Goal: Task Accomplishment & Management: Find specific page/section

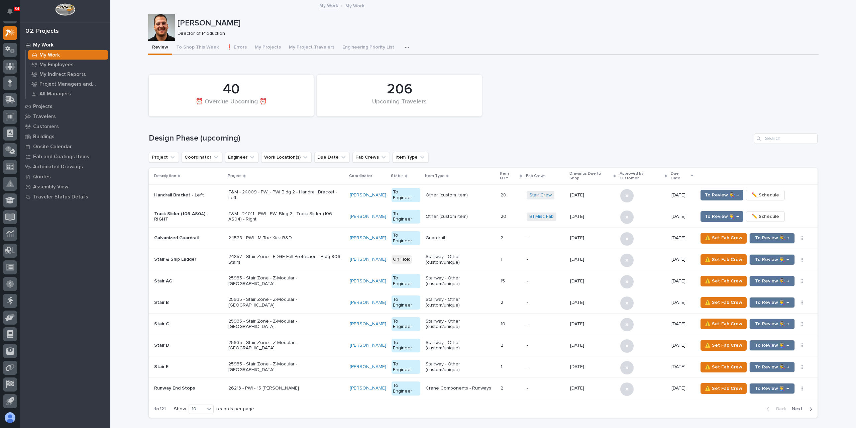
drag, startPoint x: 37, startPoint y: 0, endPoint x: 630, endPoint y: 90, distance: 599.4
click at [630, 90] on div "206 Upcoming Travelers 40 ⏰ Overdue Upcoming ⏰" at bounding box center [483, 95] width 676 height 48
click at [13, 48] on icon at bounding box center [10, 50] width 10 height 8
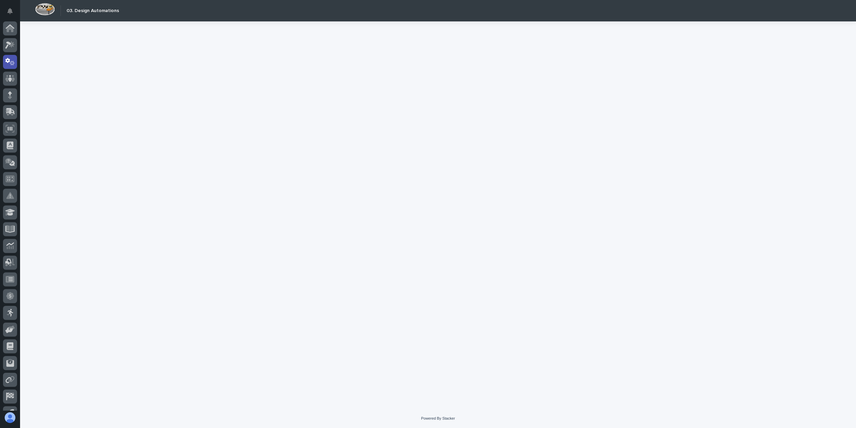
scroll to position [12, 0]
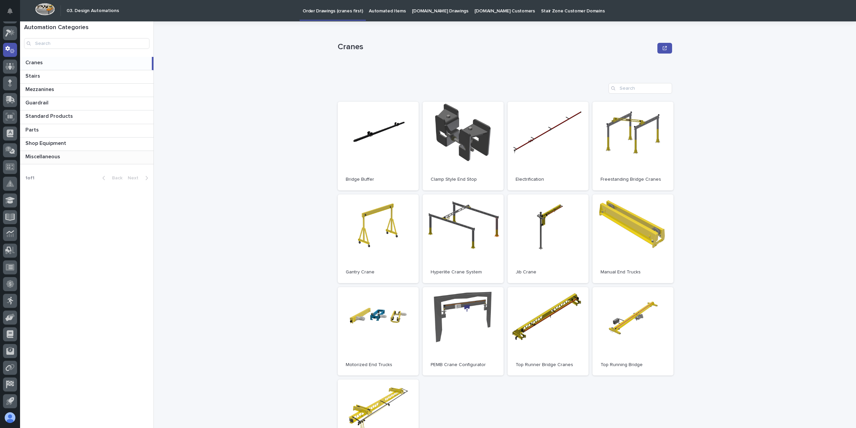
click at [65, 162] on div "Miscellaneous Miscellaneous" at bounding box center [86, 157] width 133 height 13
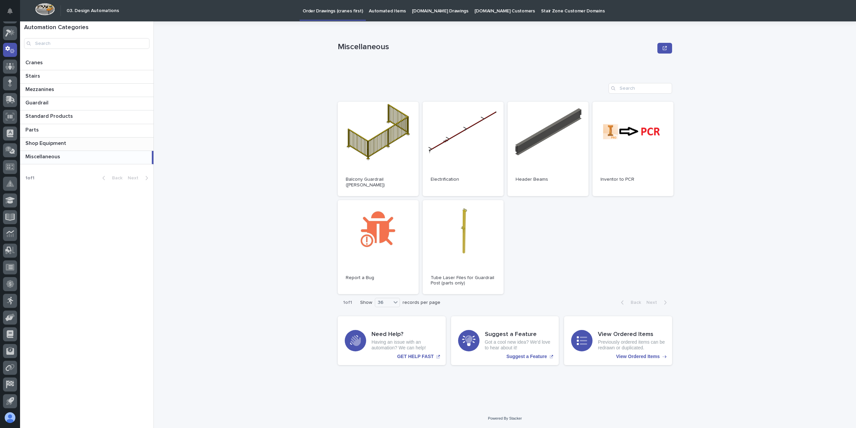
click at [71, 141] on p at bounding box center [87, 143] width 125 height 6
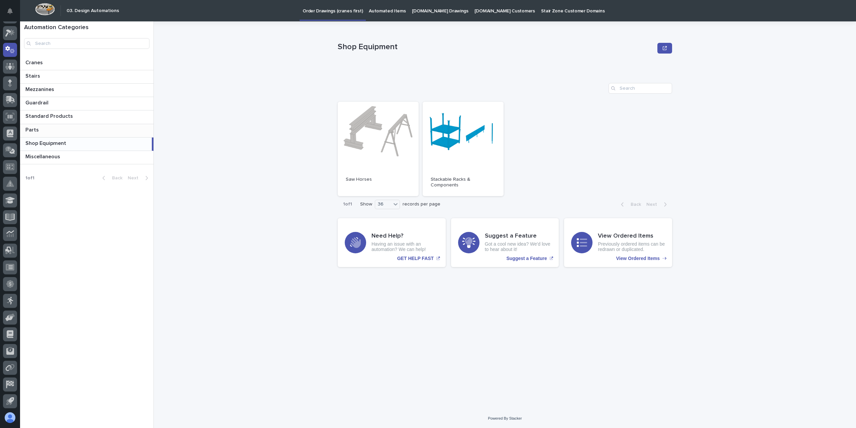
click at [63, 129] on p at bounding box center [87, 130] width 125 height 6
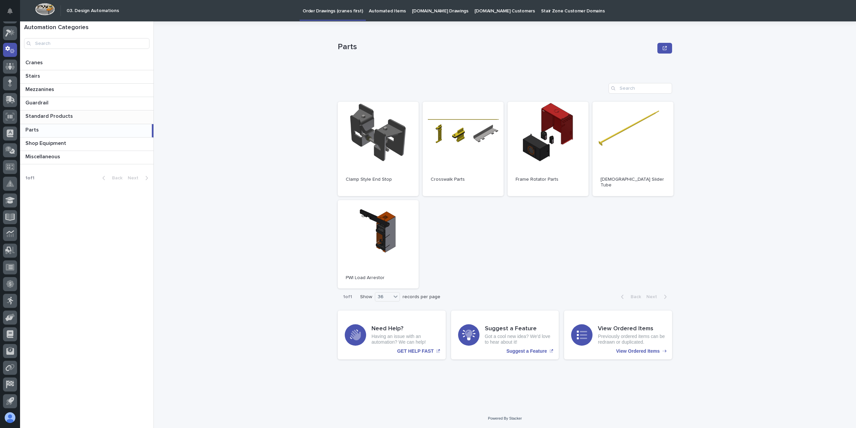
click at [63, 115] on p "Standard Products" at bounding box center [49, 116] width 49 height 8
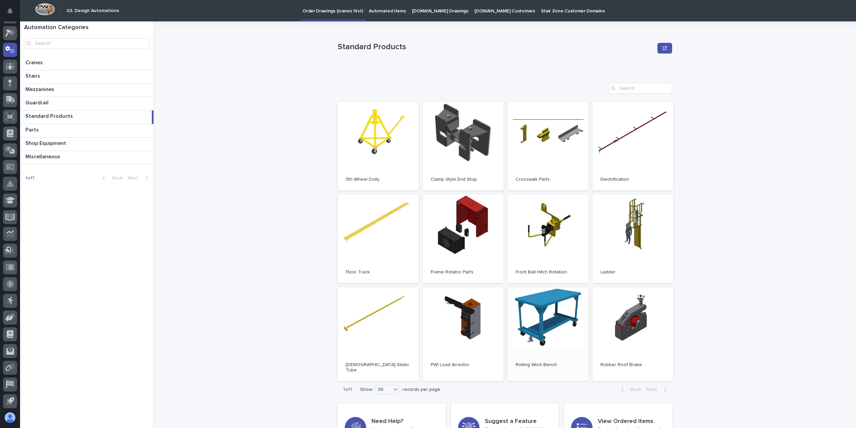
click at [541, 318] on link "Open" at bounding box center [548, 334] width 81 height 94
click at [7, 44] on icon at bounding box center [10, 45] width 10 height 8
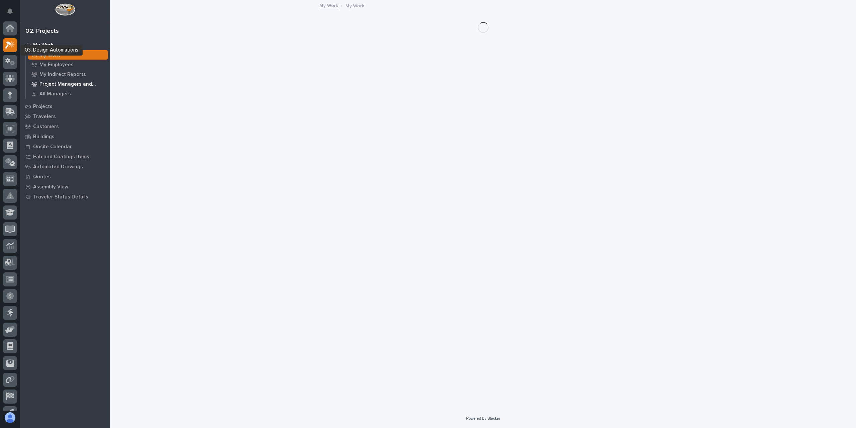
scroll to position [12, 0]
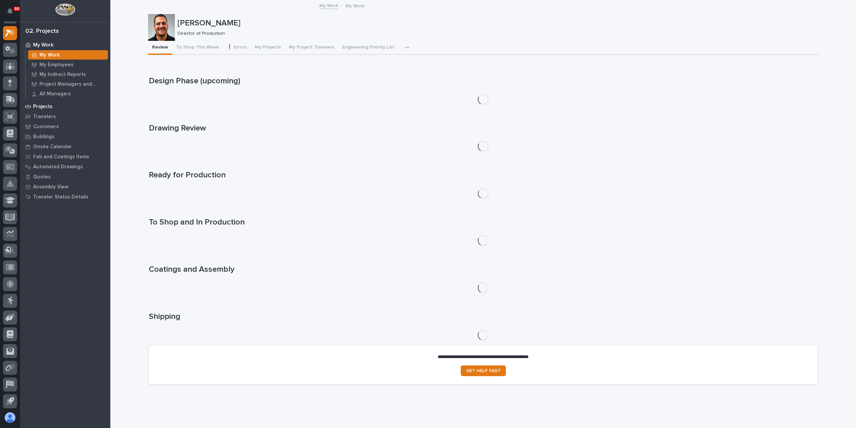
click at [43, 104] on p "Projects" at bounding box center [42, 107] width 19 height 6
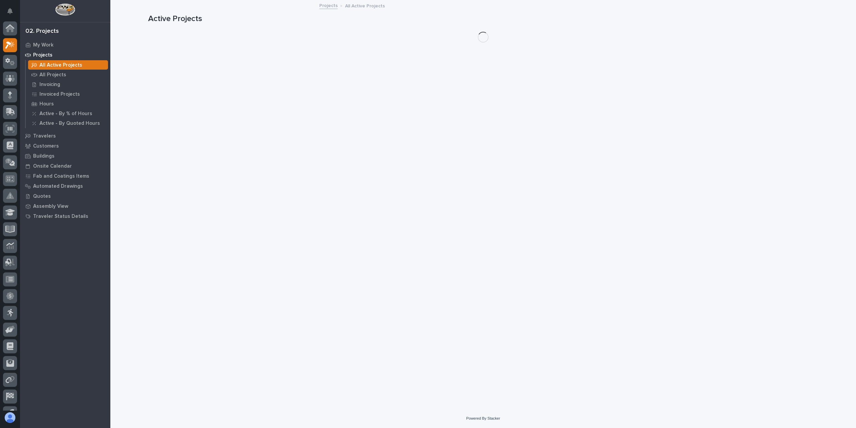
scroll to position [12, 0]
click at [48, 75] on p "All Projects" at bounding box center [52, 75] width 27 height 6
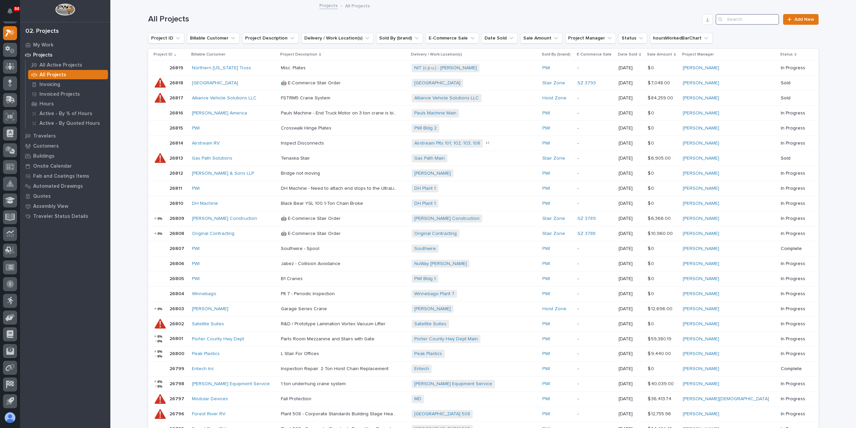
click at [738, 22] on input "Search" at bounding box center [748, 19] width 64 height 11
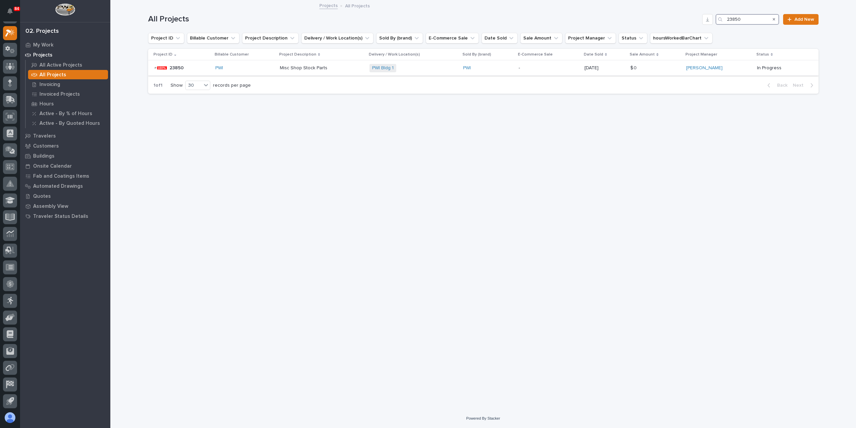
type input "23850"
click at [300, 75] on td "Misc Shop Stock Parts Misc Shop Stock Parts" at bounding box center [322, 68] width 90 height 15
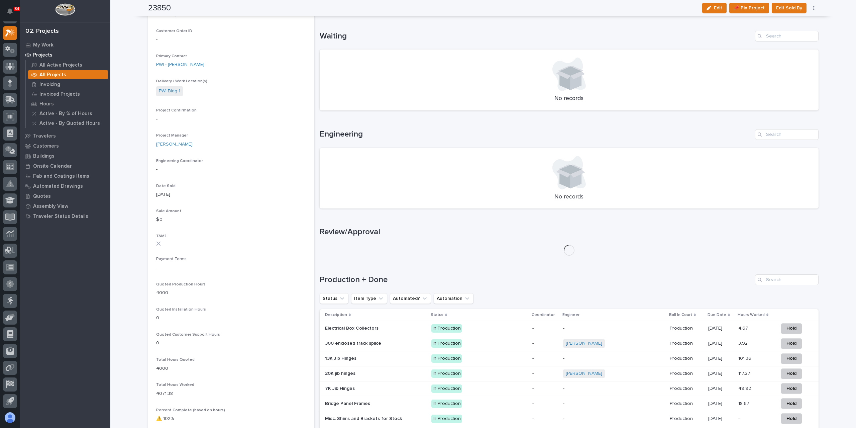
scroll to position [627, 0]
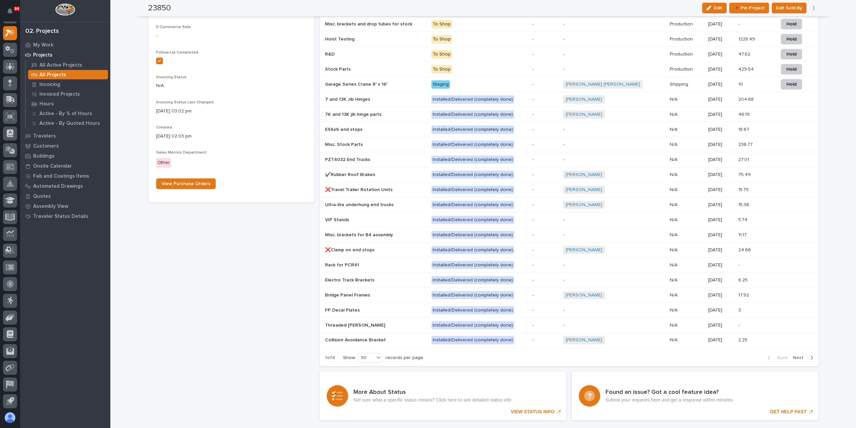
click at [795, 355] on span "Next" at bounding box center [800, 358] width 15 height 6
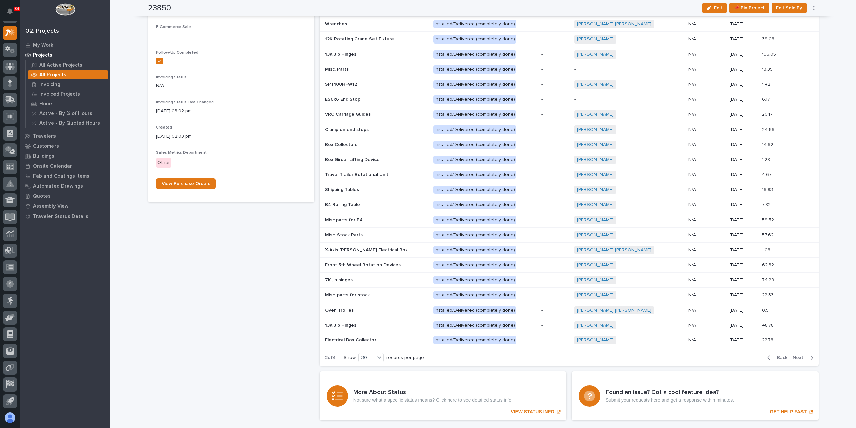
click at [795, 355] on span "Next" at bounding box center [800, 358] width 15 height 6
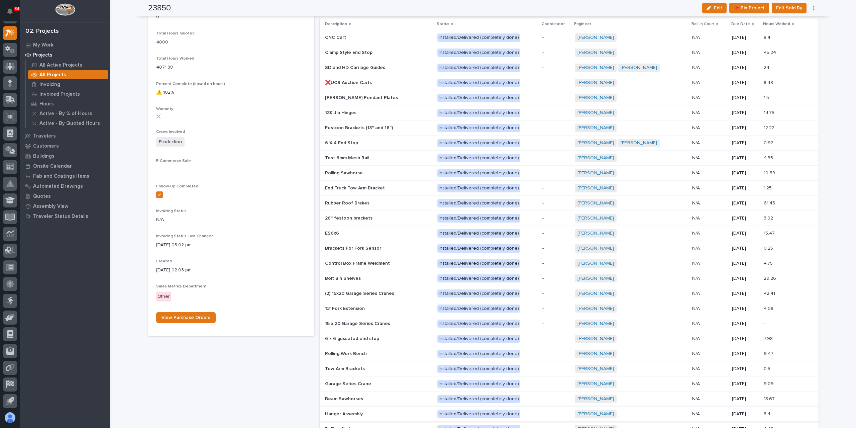
scroll to position [460, 0]
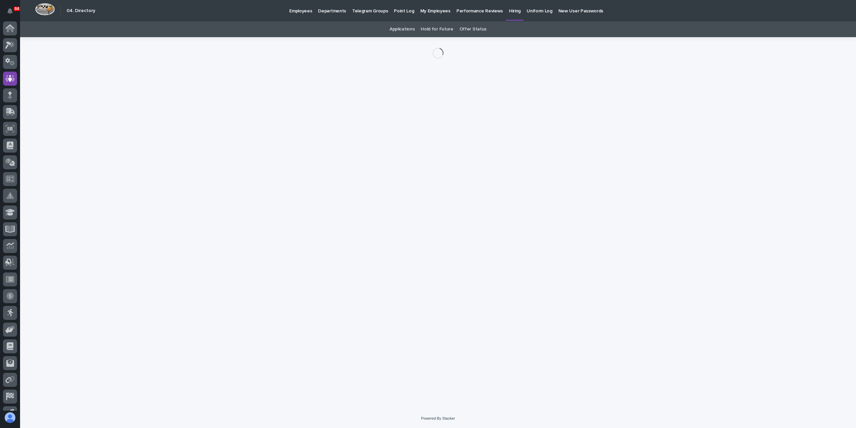
scroll to position [12, 0]
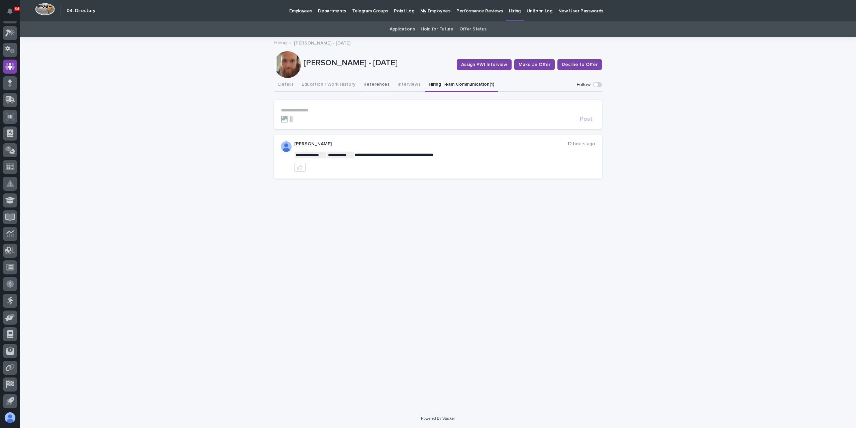
click at [383, 87] on button "References" at bounding box center [377, 85] width 34 height 14
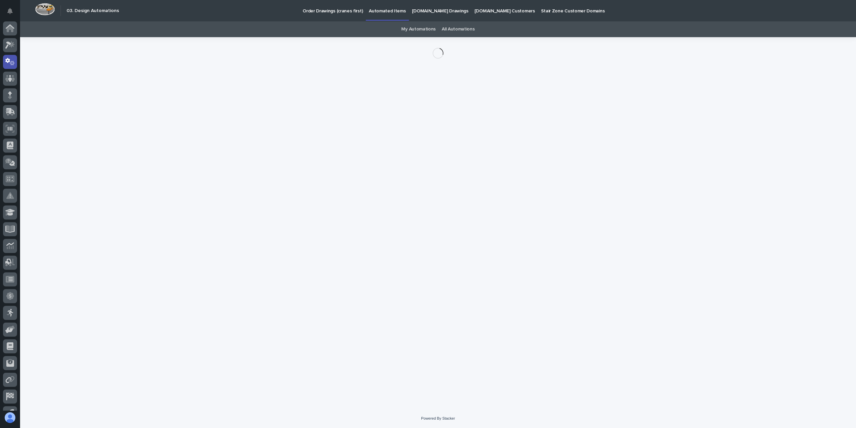
scroll to position [12, 0]
